Goal: Task Accomplishment & Management: Complete application form

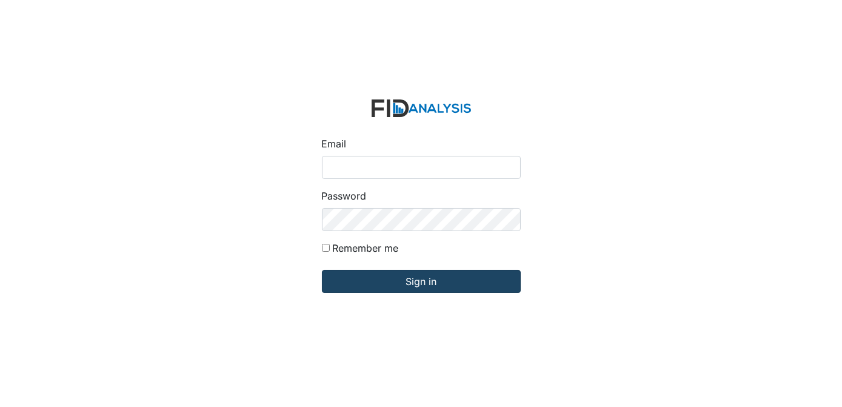
type input "[EMAIL_ADDRESS][DOMAIN_NAME]"
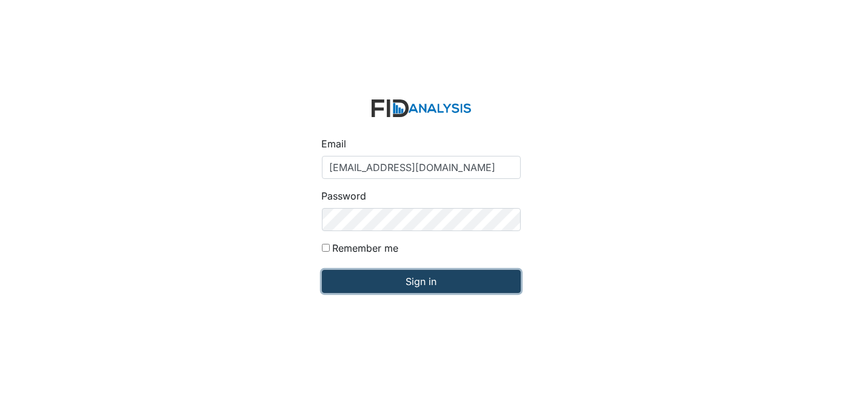
click at [407, 275] on input "Sign in" at bounding box center [421, 281] width 199 height 23
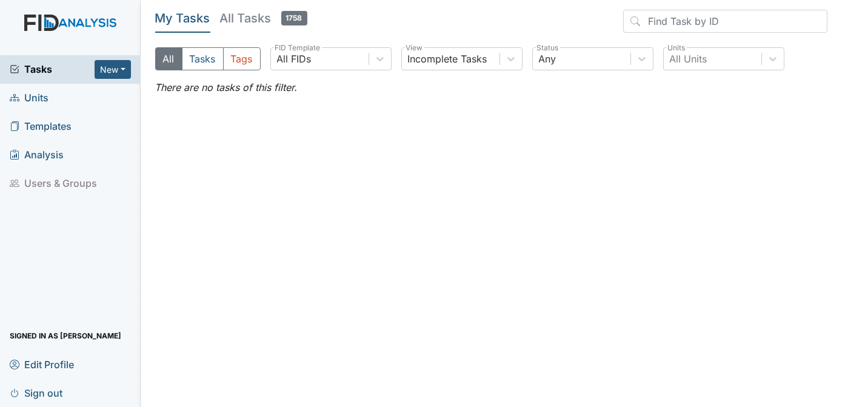
click at [50, 99] on link "Units" at bounding box center [70, 98] width 141 height 28
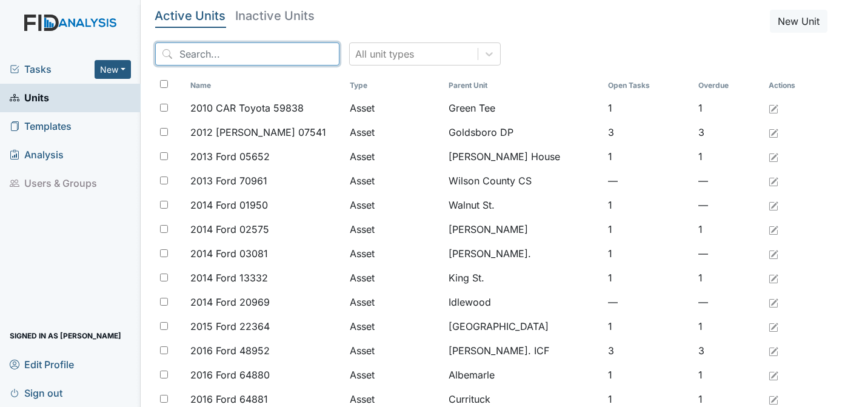
click at [204, 54] on input "search" at bounding box center [247, 53] width 184 height 23
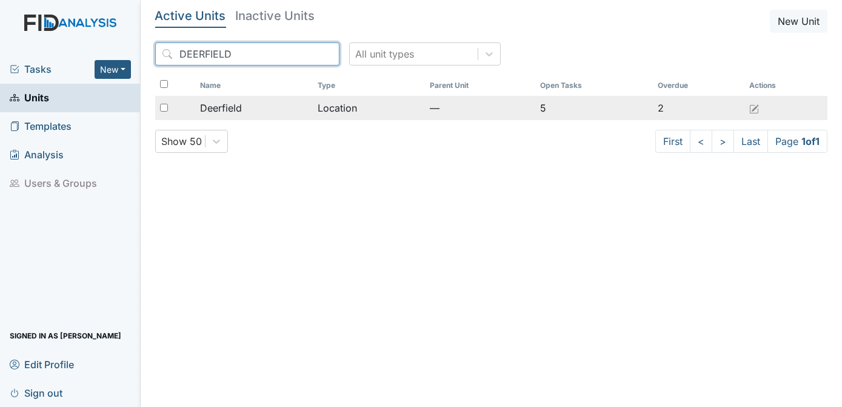
type input "DEERFIELD"
click at [163, 107] on input "checkbox" at bounding box center [164, 108] width 8 height 8
checkbox input "true"
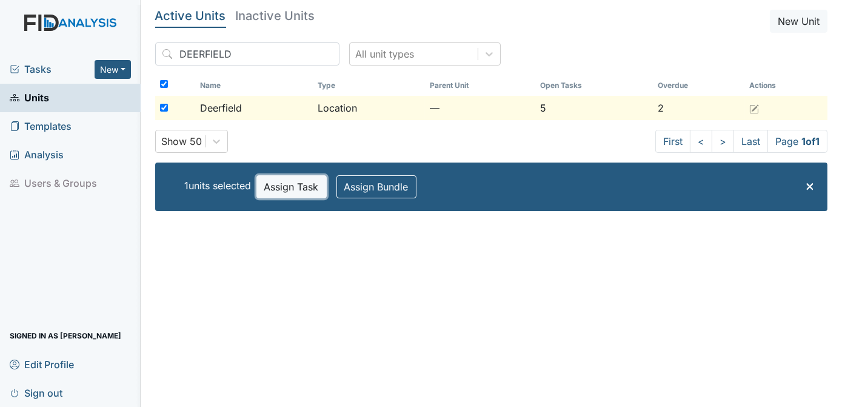
click at [289, 187] on button "Assign Task" at bounding box center [291, 186] width 70 height 23
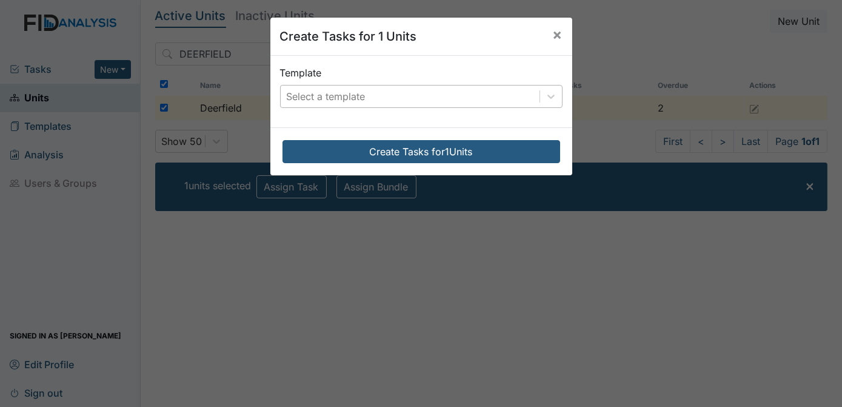
click at [337, 95] on div "Select a template" at bounding box center [326, 96] width 79 height 15
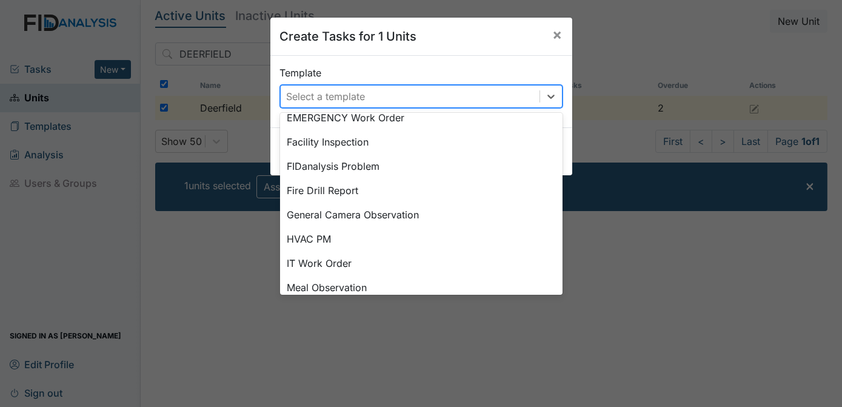
scroll to position [272, 0]
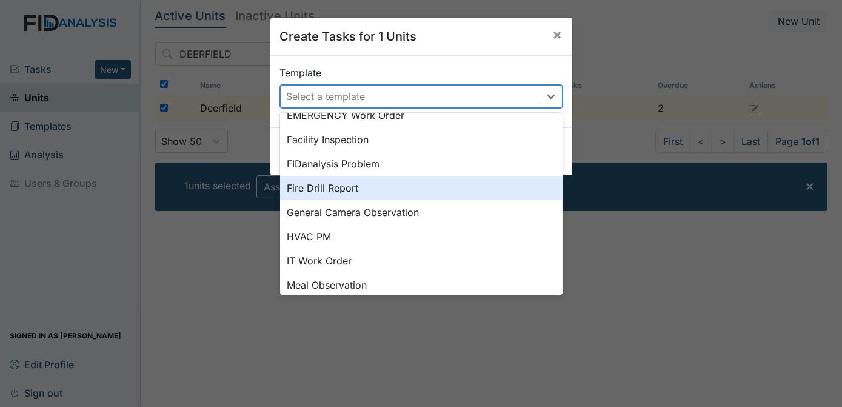
click at [314, 192] on div "Fire Drill Report" at bounding box center [421, 188] width 283 height 24
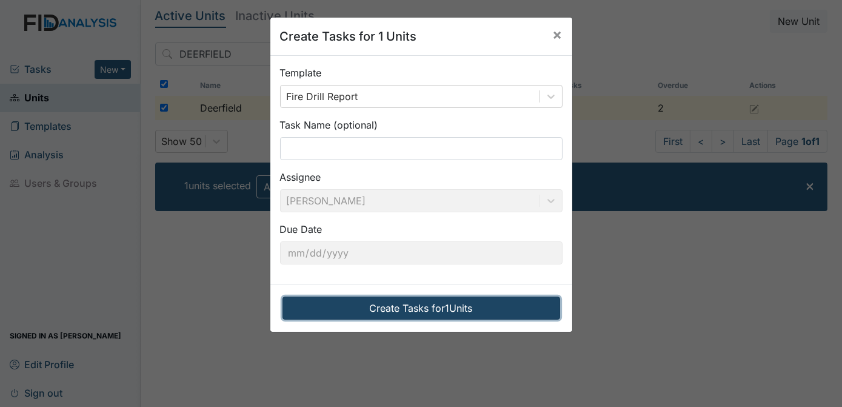
click at [431, 309] on button "Create Tasks for 1 Units" at bounding box center [422, 308] width 278 height 23
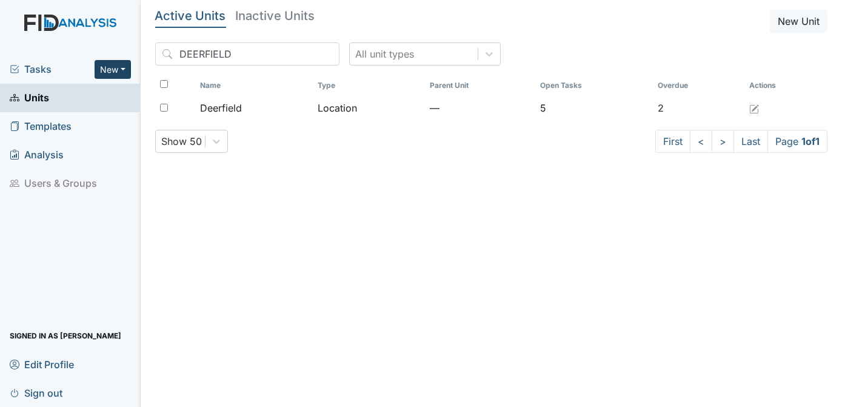
click at [113, 75] on button "New" at bounding box center [113, 69] width 36 height 19
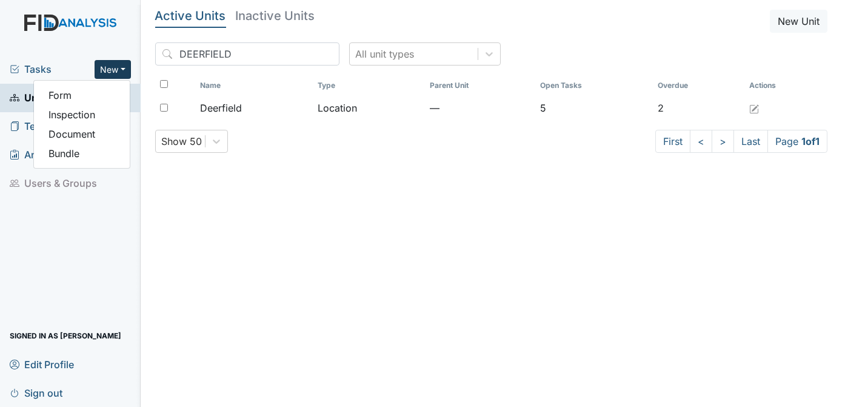
click at [113, 65] on button "New" at bounding box center [113, 69] width 36 height 19
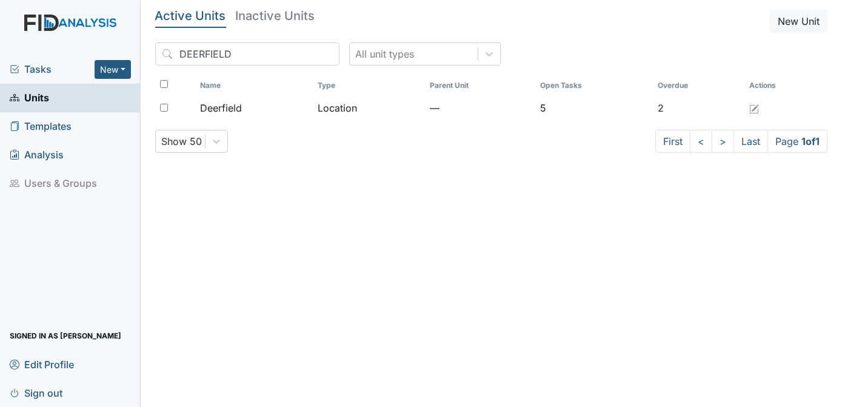
click at [40, 70] on span "Tasks" at bounding box center [52, 69] width 85 height 15
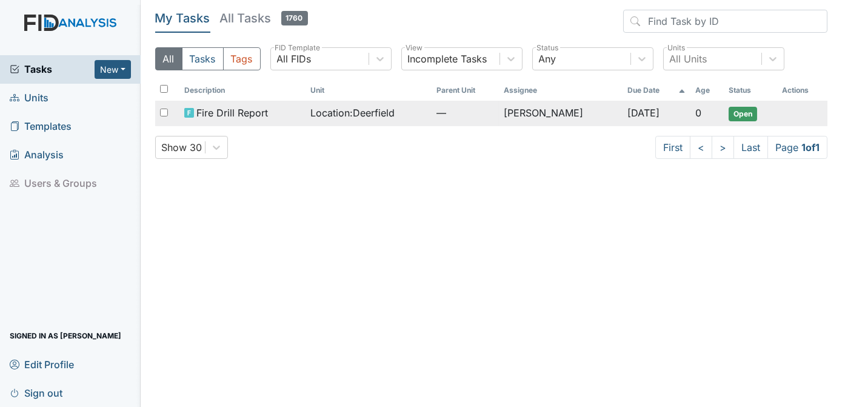
click at [742, 116] on span "Open" at bounding box center [743, 114] width 28 height 15
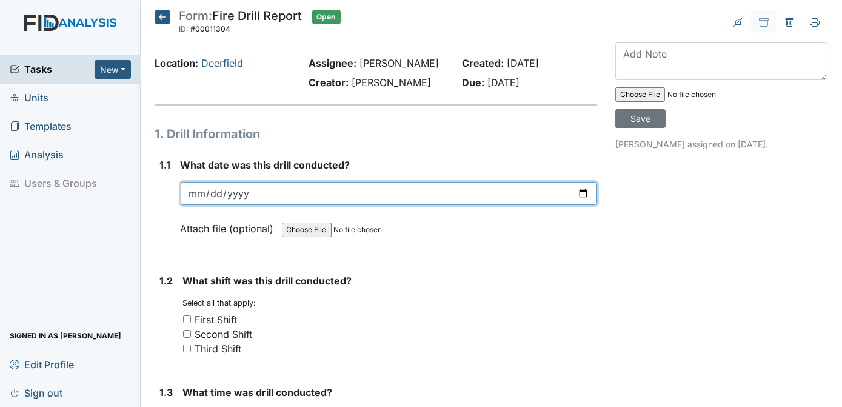
click at [249, 189] on input "date" at bounding box center [389, 193] width 417 height 23
type input "[DATE]"
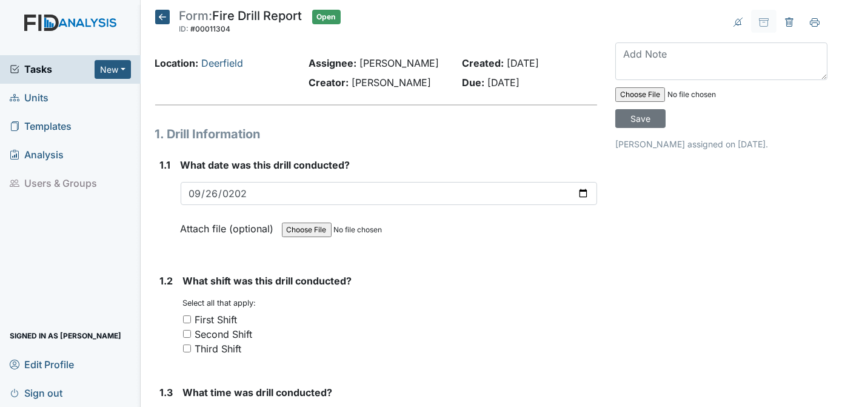
click at [188, 345] on input "Third Shift" at bounding box center [187, 348] width 8 height 8
checkbox input "true"
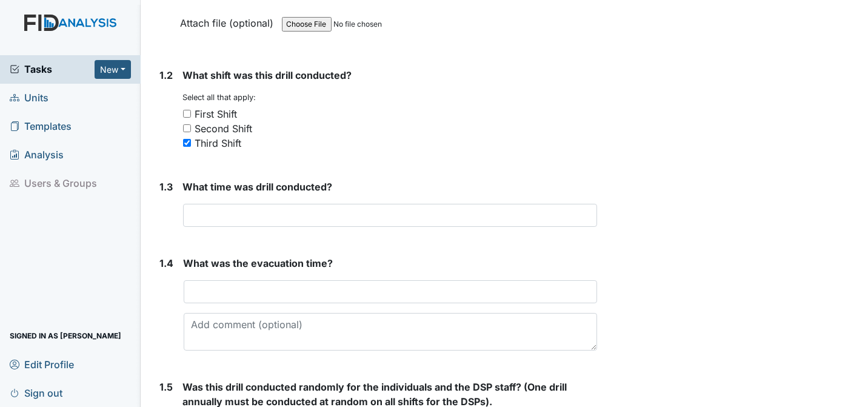
scroll to position [199, 0]
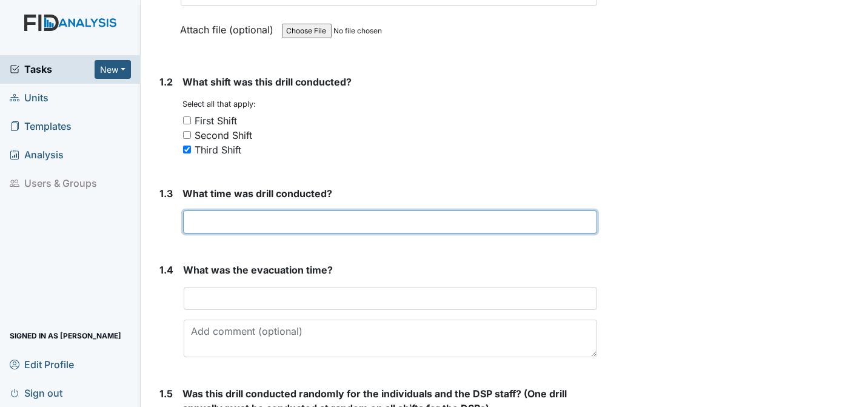
click at [257, 220] on input "text" at bounding box center [390, 221] width 415 height 23
type input "5:08AM"
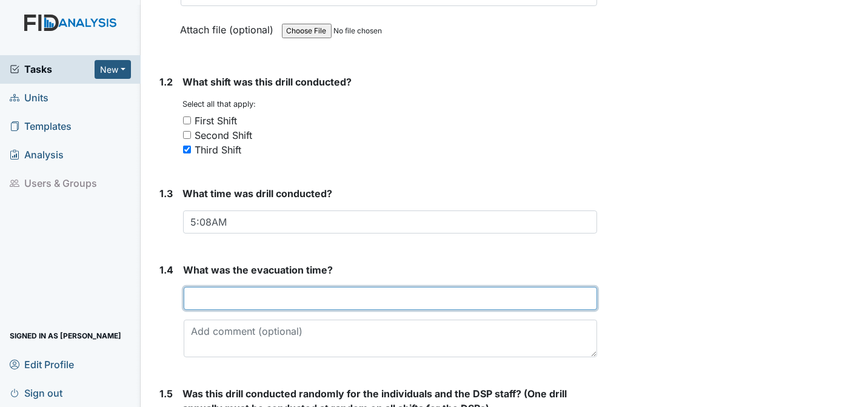
click at [257, 294] on input "text" at bounding box center [391, 298] width 414 height 23
type input "2 MINUTES"
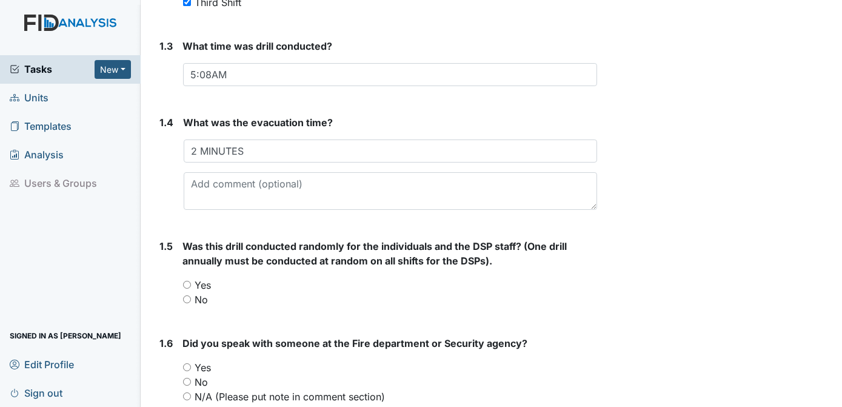
scroll to position [351, 0]
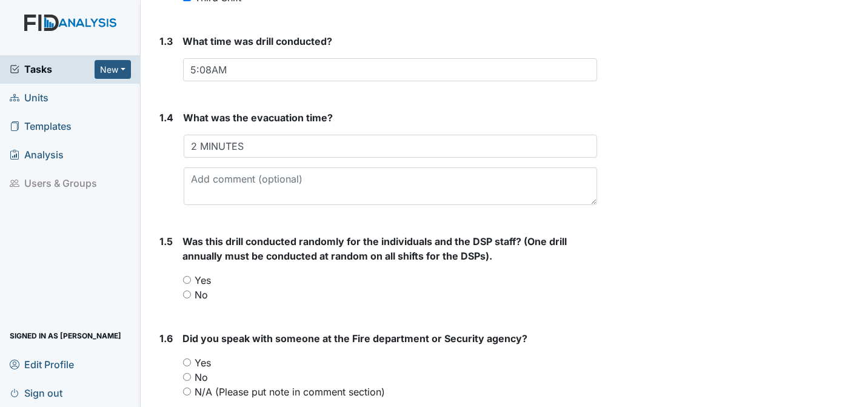
click at [187, 280] on input "Yes" at bounding box center [187, 280] width 8 height 8
radio input "true"
click at [187, 363] on input "Yes" at bounding box center [187, 362] width 8 height 8
radio input "true"
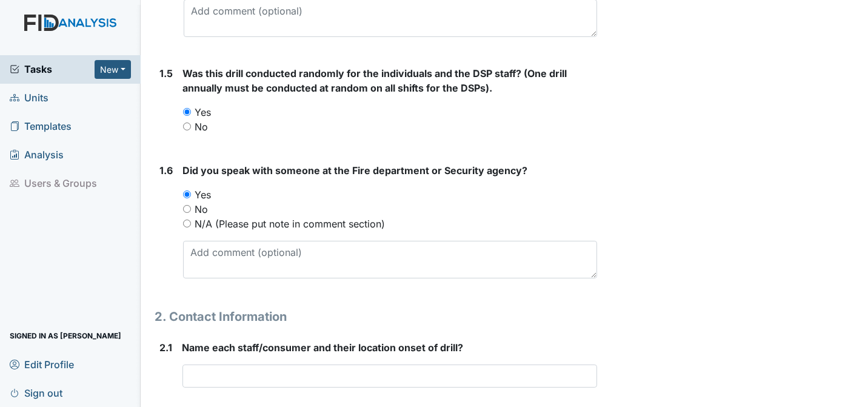
scroll to position [524, 0]
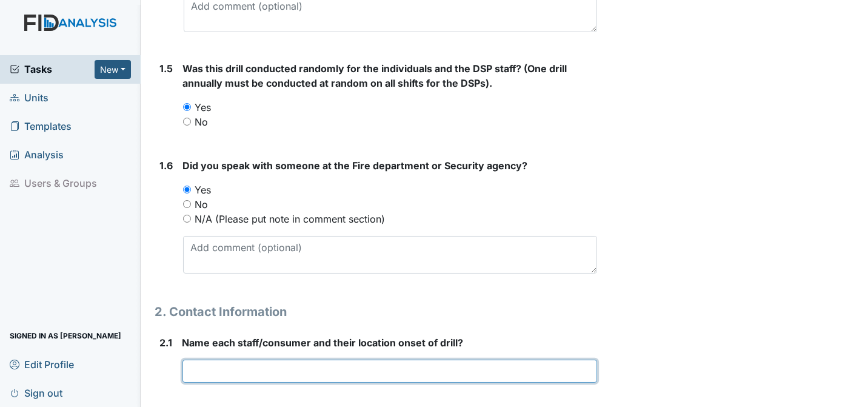
click at [192, 369] on input "text" at bounding box center [390, 371] width 415 height 23
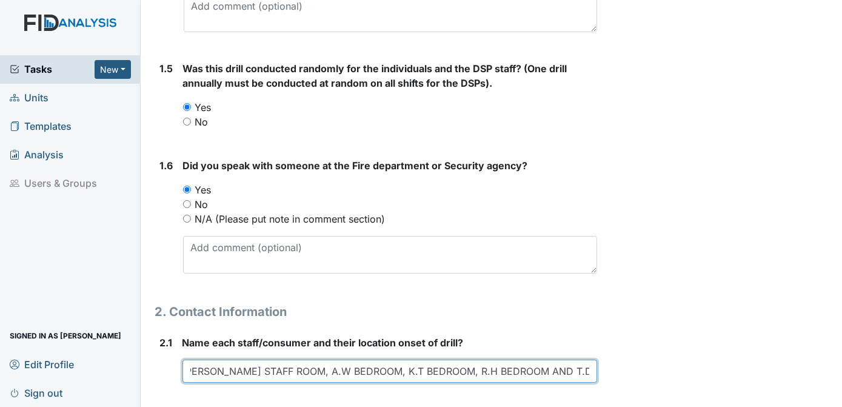
scroll to position [0, 16]
type input "[PERSON_NAME] STAFF ROOM, A.W BEDROOM, K.T BEDROOM, R.H BEDROOM AND T.D BEDROOM"
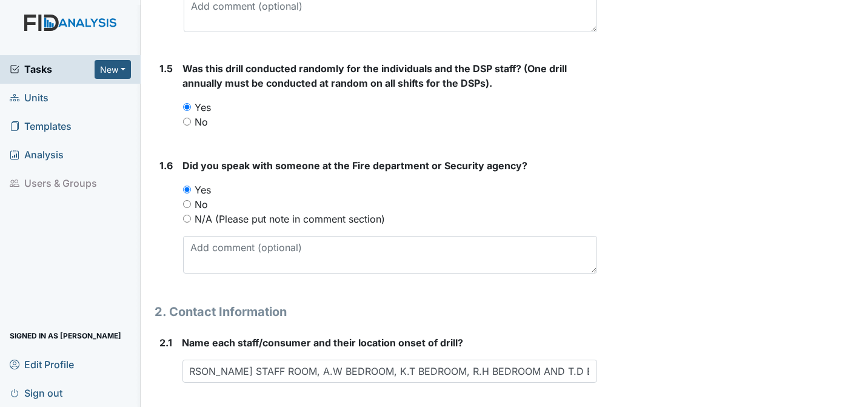
scroll to position [0, 0]
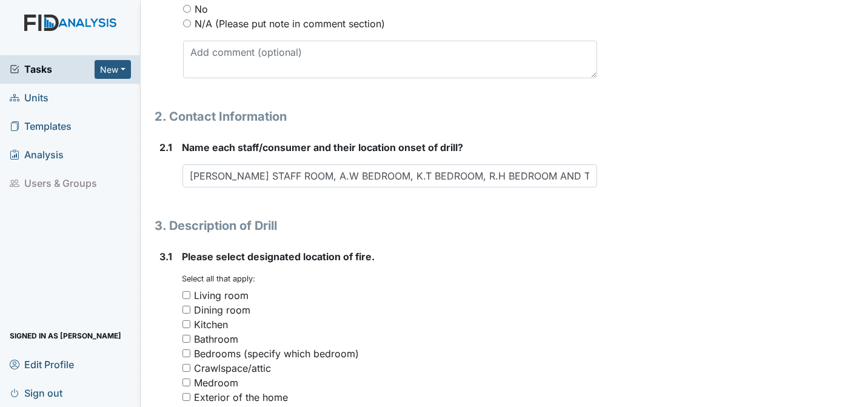
scroll to position [722, 0]
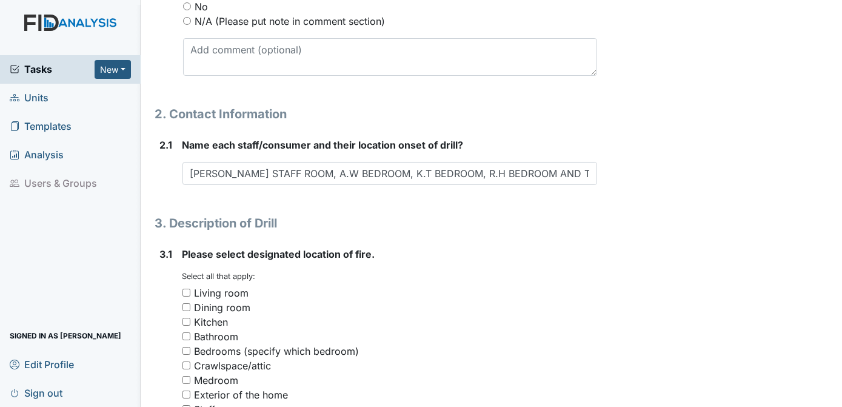
click at [189, 290] on input "Living room" at bounding box center [187, 293] width 8 height 8
checkbox input "true"
click at [677, 269] on div "Archive Task × Are you sure you want to archive this task? It will appear as in…" at bounding box center [721, 269] width 230 height 1963
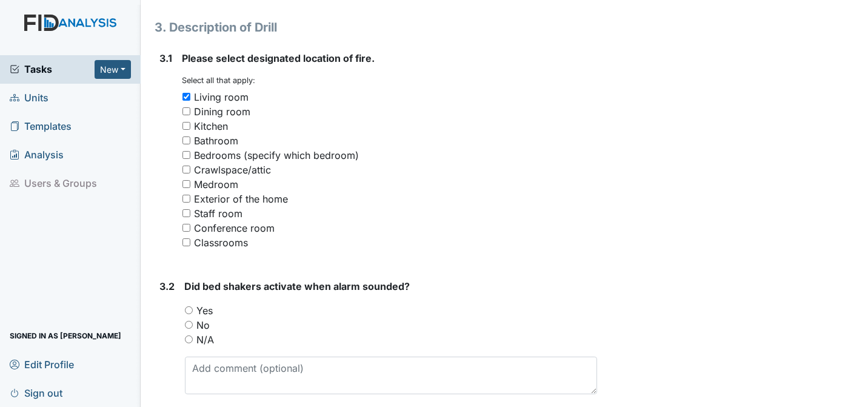
scroll to position [920, 0]
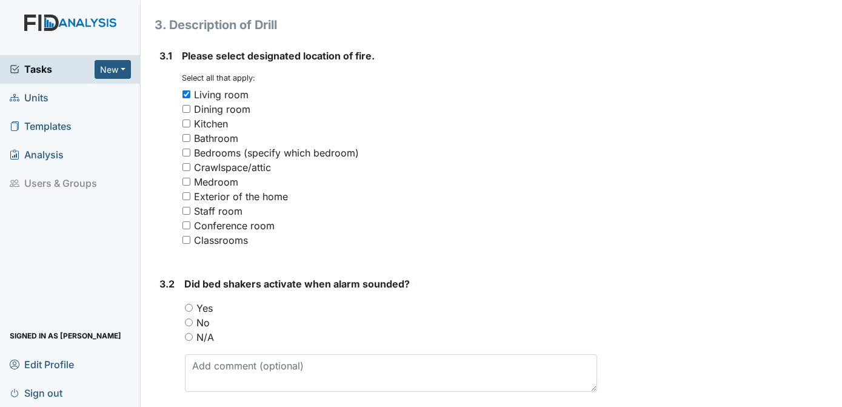
click at [190, 335] on input "N/A" at bounding box center [189, 337] width 8 height 8
radio input "true"
drag, startPoint x: 655, startPoint y: 277, endPoint x: 805, endPoint y: 307, distance: 152.7
click at [805, 307] on div "Archive Task × Are you sure you want to archive this task? It will appear as in…" at bounding box center [721, 71] width 230 height 1963
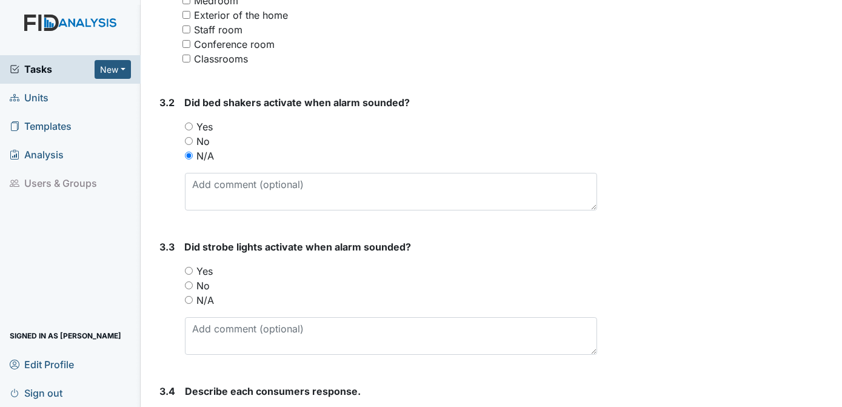
scroll to position [1143, 0]
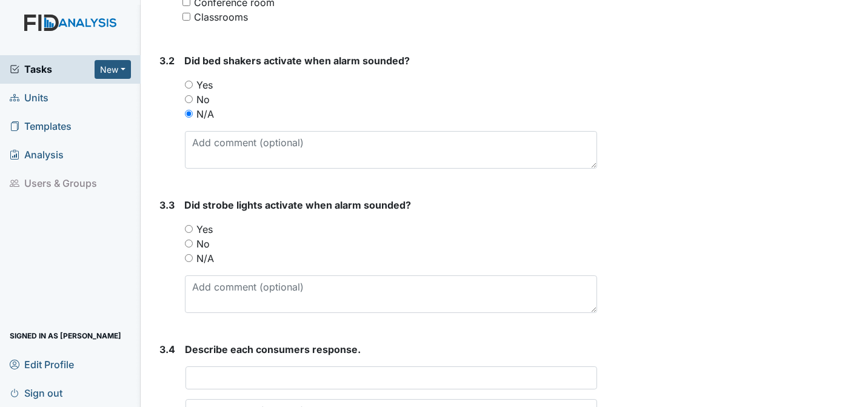
click at [189, 254] on input "N/A" at bounding box center [189, 258] width 8 height 8
radio input "true"
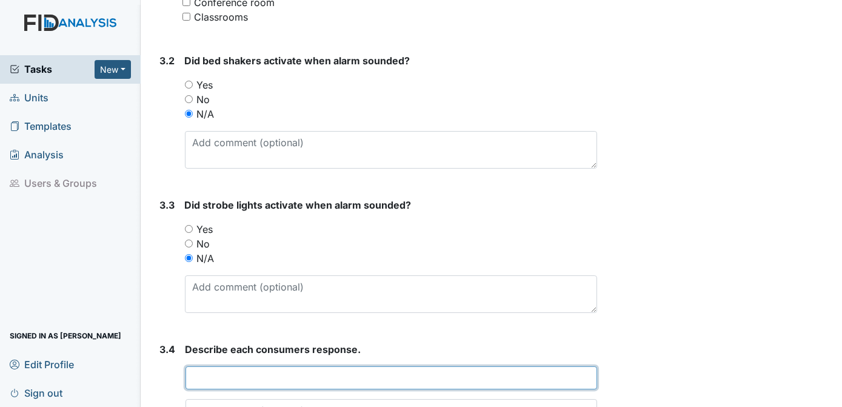
click at [224, 374] on input "text" at bounding box center [392, 377] width 412 height 23
type input "ALL COMPLIED"
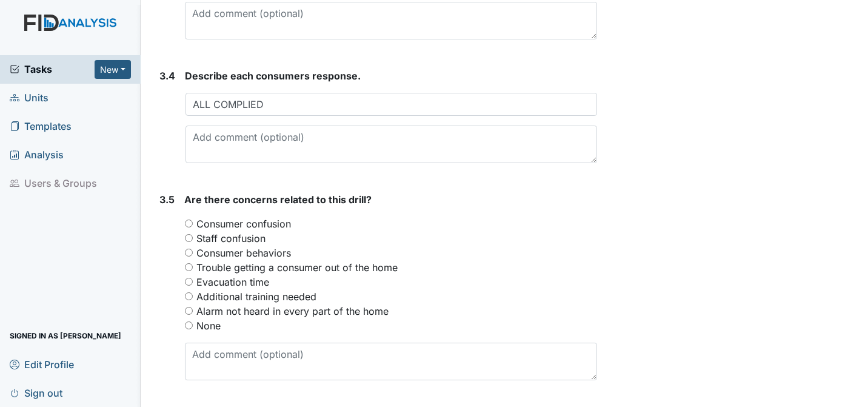
scroll to position [1418, 0]
click at [190, 321] on input "None" at bounding box center [189, 324] width 8 height 8
radio input "true"
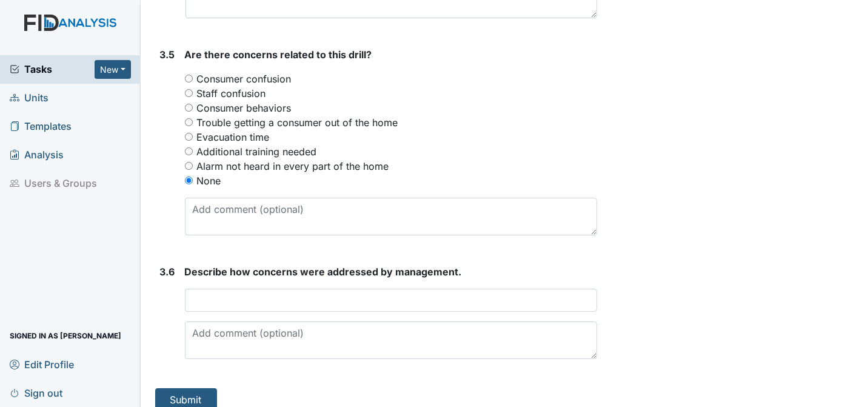
scroll to position [1563, 0]
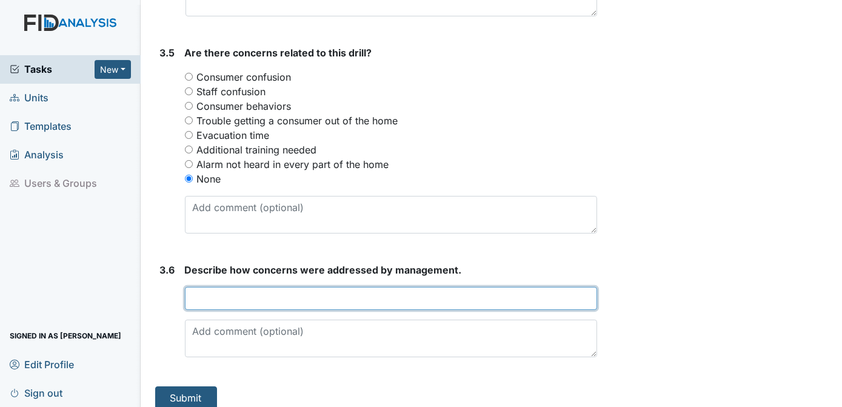
click at [262, 303] on input "text" at bounding box center [391, 298] width 413 height 23
click at [260, 294] on input "text" at bounding box center [391, 298] width 413 height 23
type input "N/A"
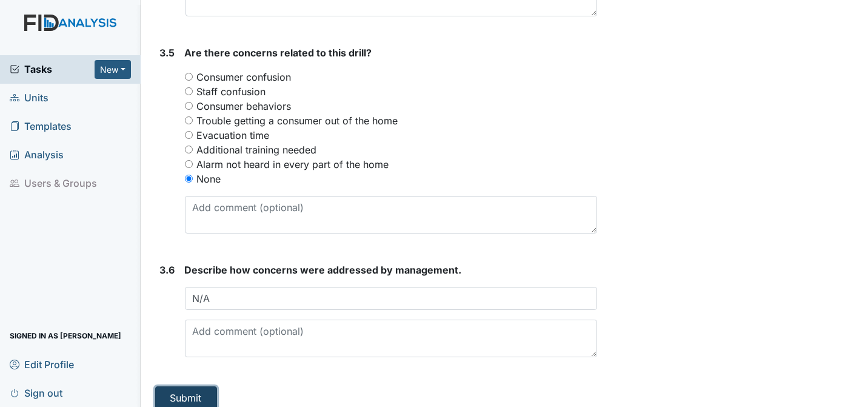
click at [194, 389] on button "Submit" at bounding box center [186, 397] width 62 height 23
